Goal: Task Accomplishment & Management: Manage account settings

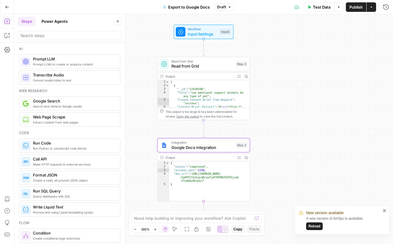
scroll to position [441, 0]
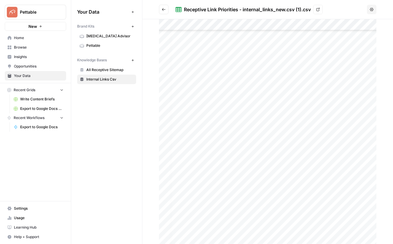
scroll to position [1203, 1]
click at [20, 46] on span "Browse" at bounding box center [39, 47] width 50 height 5
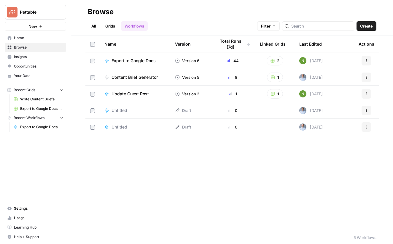
click at [95, 27] on link "All" at bounding box center [94, 25] width 12 height 9
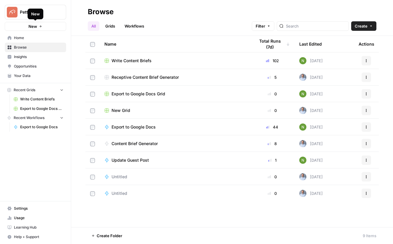
click at [32, 27] on span "New" at bounding box center [32, 26] width 9 height 6
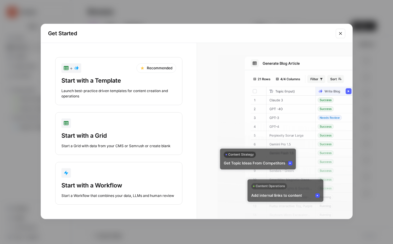
click at [117, 94] on div "Launch best-practice driven templates for content creation and operations" at bounding box center [118, 93] width 115 height 11
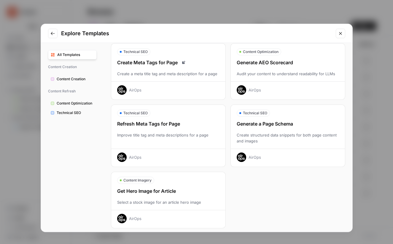
scroll to position [162, 0]
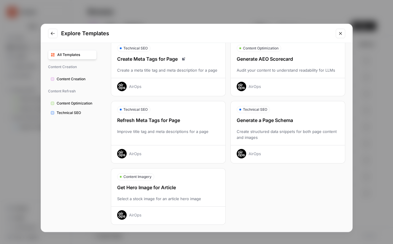
click at [70, 56] on span "All Templates" at bounding box center [75, 54] width 37 height 5
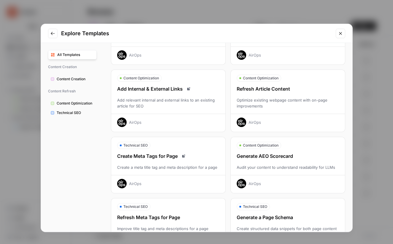
scroll to position [0, 0]
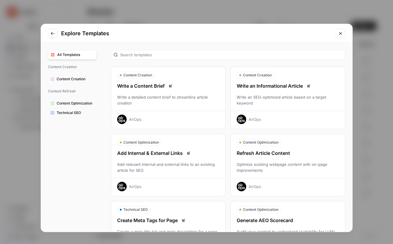
click at [341, 34] on icon "Close modal" at bounding box center [340, 33] width 5 height 5
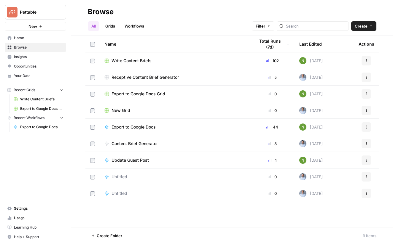
click at [33, 65] on span "Opportunities" at bounding box center [39, 66] width 50 height 5
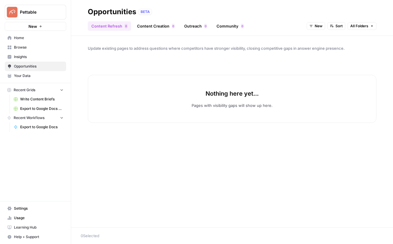
click at [224, 96] on p "Nothing here yet..." at bounding box center [231, 94] width 53 height 8
click at [318, 25] on span "New" at bounding box center [319, 25] width 8 height 5
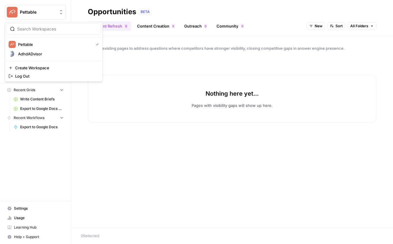
click at [41, 12] on span "Pettable" at bounding box center [38, 12] width 36 height 6
click at [57, 54] on span "AdhdADvisor" at bounding box center [57, 54] width 78 height 6
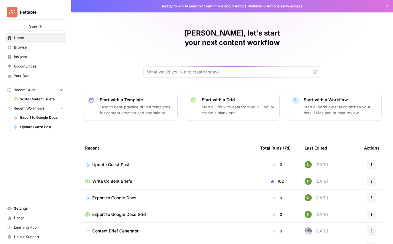
scroll to position [28, 0]
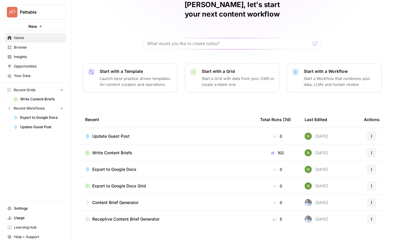
click at [335, 63] on button "Start with a Workflow Start a Workflow that combines your data, LLMs and human …" at bounding box center [334, 77] width 95 height 29
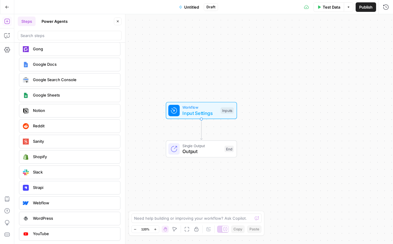
scroll to position [1246, 0]
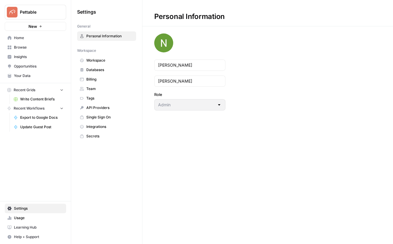
click at [33, 76] on span "Your Data" at bounding box center [39, 75] width 50 height 5
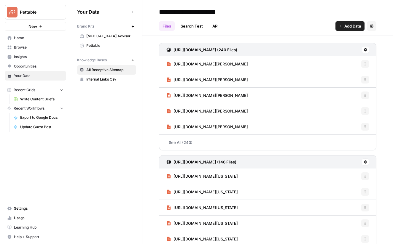
click at [30, 26] on span "New" at bounding box center [32, 26] width 9 height 6
click at [45, 12] on span "Pettable" at bounding box center [38, 12] width 36 height 6
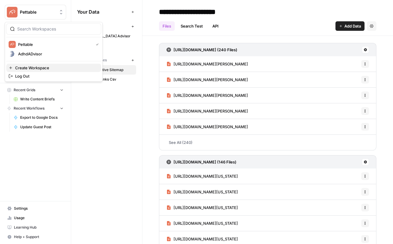
click at [32, 68] on span "Create Workspace" at bounding box center [55, 68] width 81 height 6
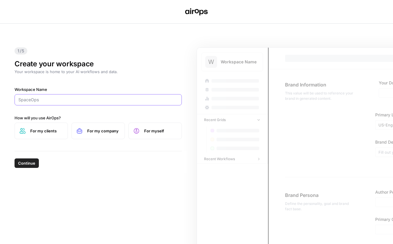
click at [55, 97] on input "Workspace Name" at bounding box center [98, 100] width 160 height 6
type input "Top Nutrition Coach"
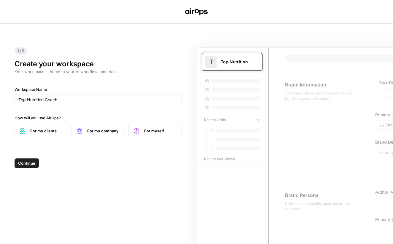
click at [91, 133] on span "For my company" at bounding box center [103, 131] width 33 height 6
drag, startPoint x: 34, startPoint y: 166, endPoint x: 31, endPoint y: 162, distance: 4.9
click at [34, 166] on button "Continue" at bounding box center [27, 163] width 24 height 9
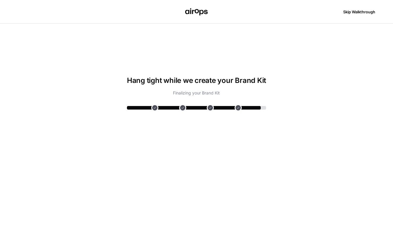
click at [358, 9] on span "Skip Walkthrough" at bounding box center [359, 12] width 32 height 6
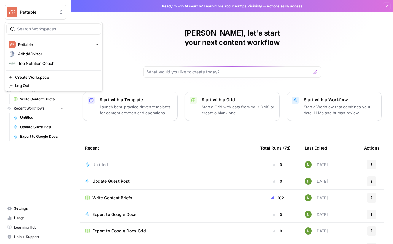
click at [33, 14] on span "Pettable" at bounding box center [38, 12] width 36 height 6
click at [38, 64] on span "Top Nutrition Coach" at bounding box center [57, 63] width 78 height 6
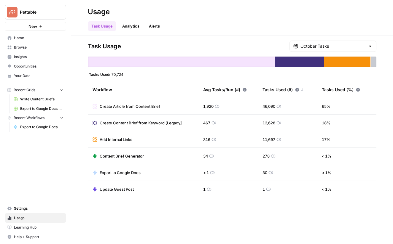
click at [373, 62] on div at bounding box center [374, 62] width 6 height 11
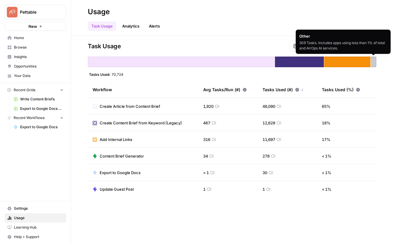
click at [355, 46] on div "309 Tasks. Includes apps using less than 1% of total and AirOps AI services." at bounding box center [343, 45] width 88 height 11
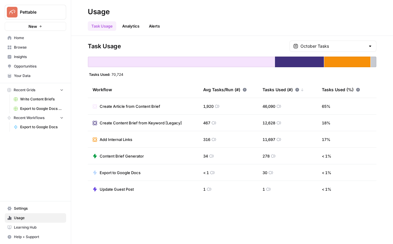
drag, startPoint x: 159, startPoint y: 28, endPoint x: 133, endPoint y: 28, distance: 25.5
click at [158, 28] on link "Alerts" at bounding box center [154, 25] width 18 height 9
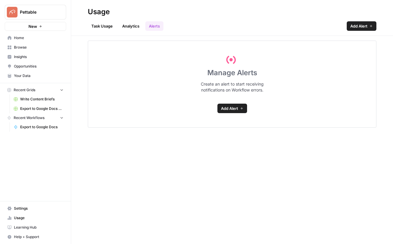
click at [127, 28] on link "Analytics" at bounding box center [131, 25] width 24 height 9
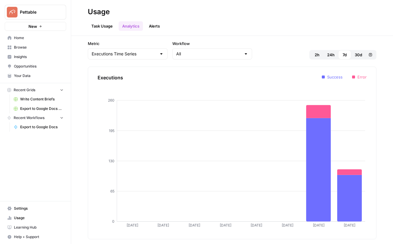
click at [28, 67] on span "Opportunities" at bounding box center [39, 66] width 50 height 5
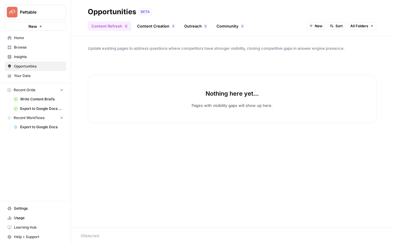
drag, startPoint x: 108, startPoint y: 24, endPoint x: 61, endPoint y: 39, distance: 49.3
click at [108, 24] on link "Content Refresh 0" at bounding box center [109, 25] width 43 height 9
click at [26, 56] on span "Insights" at bounding box center [39, 56] width 50 height 5
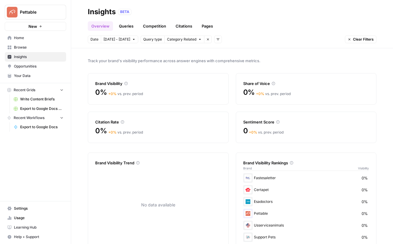
click at [348, 39] on icon "button" at bounding box center [349, 40] width 4 height 4
click at [350, 39] on icon "button" at bounding box center [349, 40] width 4 height 4
click at [184, 28] on link "Citations" at bounding box center [184, 25] width 24 height 9
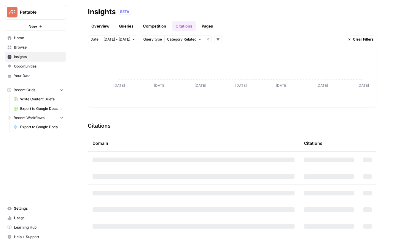
scroll to position [32, 0]
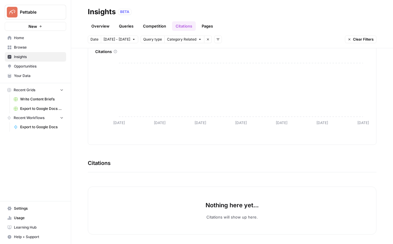
click at [179, 40] on span "Category Related" at bounding box center [181, 39] width 29 height 5
click at [128, 52] on div "Citations" at bounding box center [232, 52] width 274 height 6
click at [177, 38] on span "Category Related" at bounding box center [181, 39] width 29 height 5
click at [172, 51] on span "Brand Related" at bounding box center [184, 53] width 37 height 6
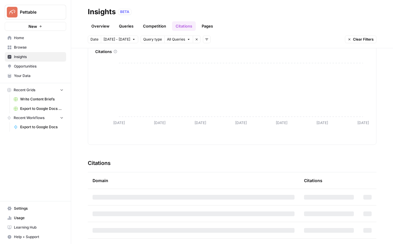
click at [148, 40] on span "Query type" at bounding box center [152, 39] width 19 height 5
click at [205, 40] on icon "button" at bounding box center [207, 40] width 4 height 4
click at [214, 62] on span "Platform" at bounding box center [212, 61] width 15 height 6
click at [207, 39] on span "Platform" at bounding box center [212, 39] width 15 height 5
click at [207, 29] on link "Pages" at bounding box center [207, 25] width 18 height 9
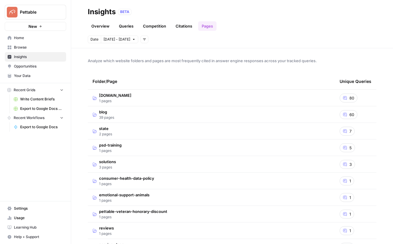
click at [343, 96] on icon at bounding box center [345, 98] width 4 height 4
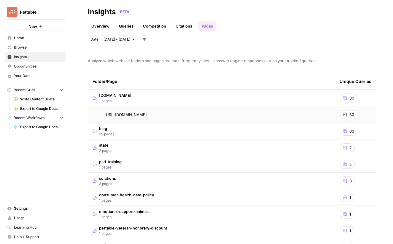
click at [351, 116] on span "80" at bounding box center [351, 115] width 5 height 6
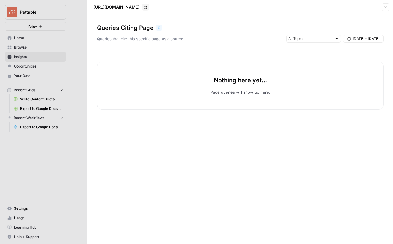
drag, startPoint x: 385, startPoint y: 9, endPoint x: 382, endPoint y: 9, distance: 3.4
click at [385, 9] on icon "button" at bounding box center [386, 7] width 4 height 4
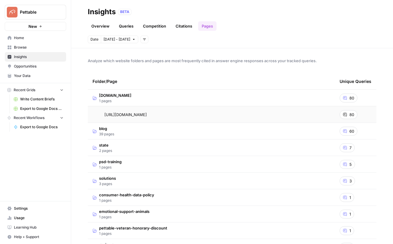
scroll to position [38, 0]
